Goal: Transaction & Acquisition: Subscribe to service/newsletter

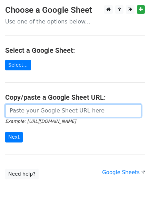
click at [35, 117] on input "url" at bounding box center [73, 110] width 136 height 13
paste input "[URL][DOMAIN_NAME]"
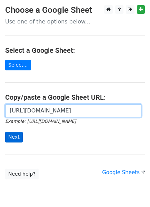
type input "[URL][DOMAIN_NAME]"
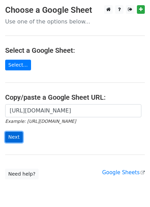
click at [13, 138] on input "Next" at bounding box center [14, 137] width 18 height 11
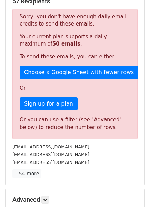
scroll to position [137, 0]
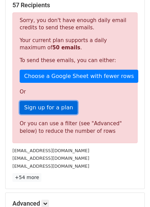
click at [47, 112] on link "Sign up for a plan" at bounding box center [49, 107] width 58 height 13
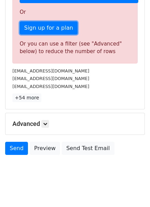
scroll to position [224, 0]
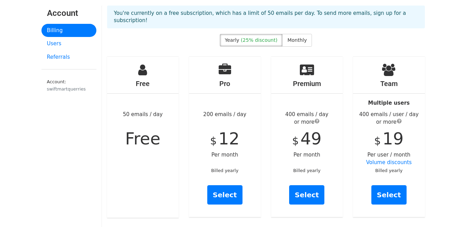
scroll to position [29, 0]
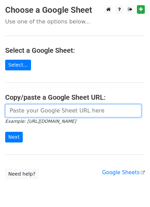
click at [22, 111] on input "url" at bounding box center [73, 110] width 136 height 13
paste input "https://docs.google.com/spreadsheets/d/1mCmUkwZF8SGbMRXf1BjM-a08yNG-m_TpBgZo95x…"
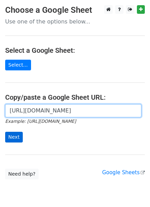
type input "https://docs.google.com/spreadsheets/d/1mCmUkwZF8SGbMRXf1BjM-a08yNG-m_TpBgZo95x…"
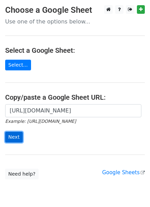
scroll to position [0, 0]
click at [13, 136] on input "Next" at bounding box center [14, 137] width 18 height 11
